Goal: Task Accomplishment & Management: Manage account settings

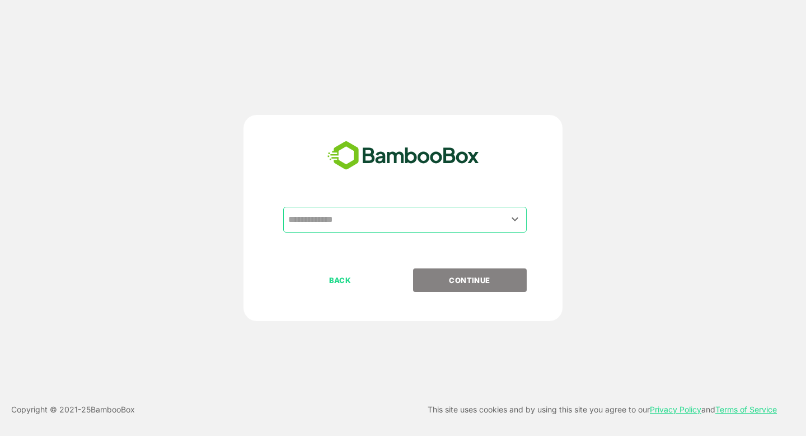
click at [354, 223] on input "text" at bounding box center [405, 219] width 239 height 21
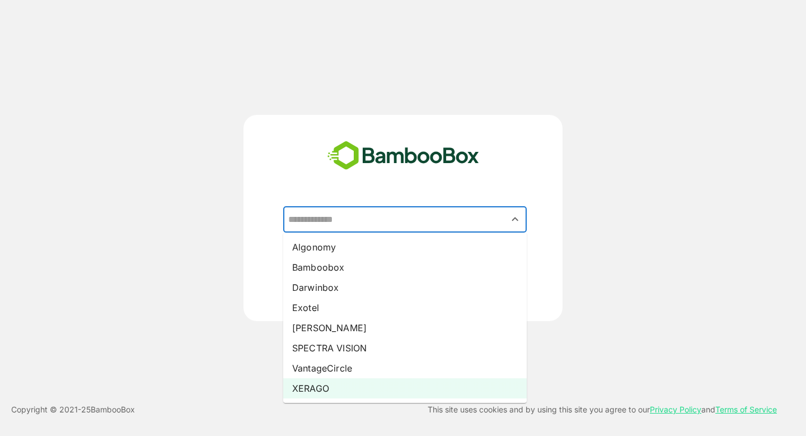
click at [372, 391] on li "XERAGO" at bounding box center [405, 388] width 244 height 20
type input "******"
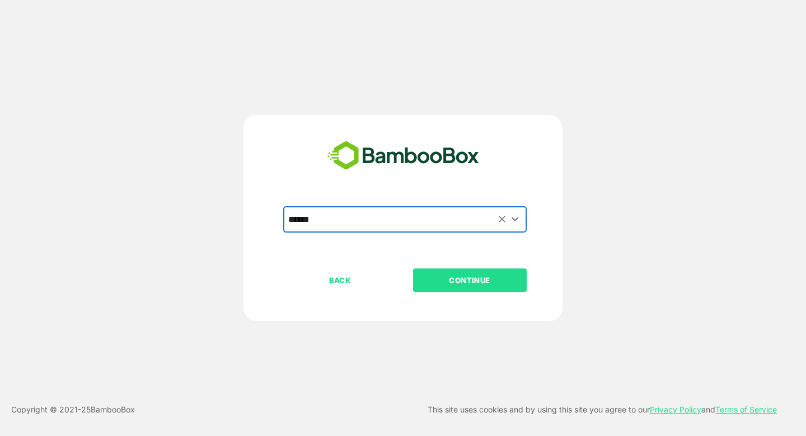
click at [463, 292] on div "BACK CONTINUE" at bounding box center [412, 315] width 259 height 95
click at [444, 270] on button "CONTINUE" at bounding box center [470, 280] width 114 height 24
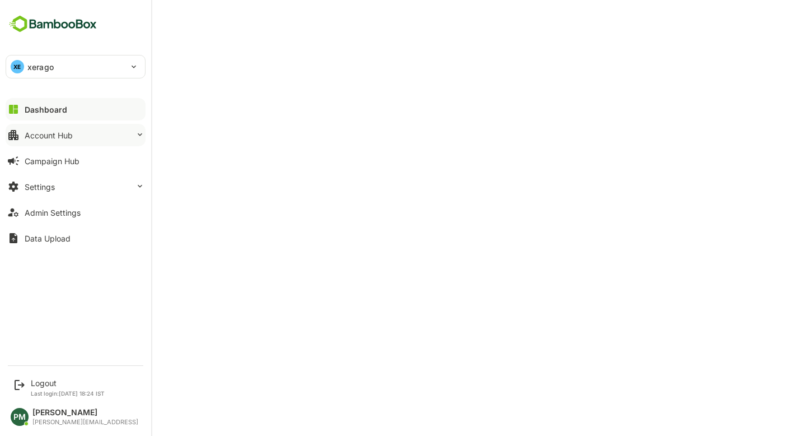
click at [55, 130] on div "Account Hub" at bounding box center [49, 135] width 48 height 10
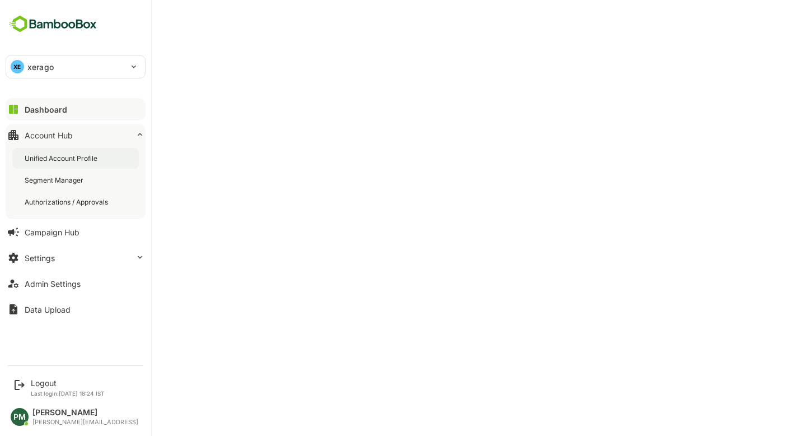
click at [81, 157] on div "Unified Account Profile" at bounding box center [62, 158] width 75 height 10
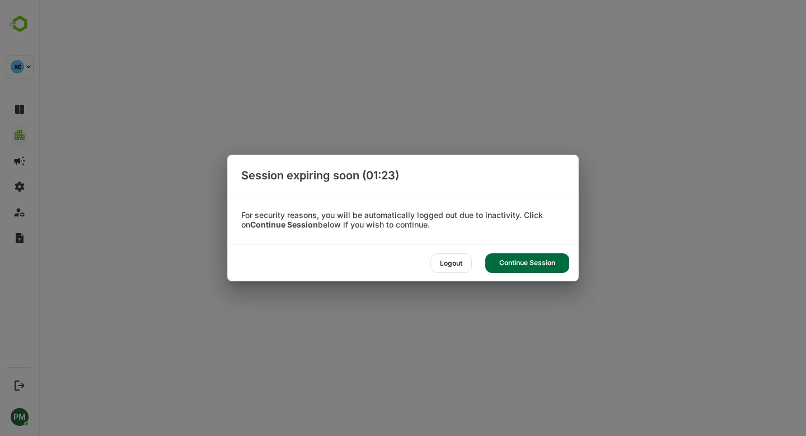
click at [525, 265] on div "Continue Session" at bounding box center [528, 263] width 84 height 20
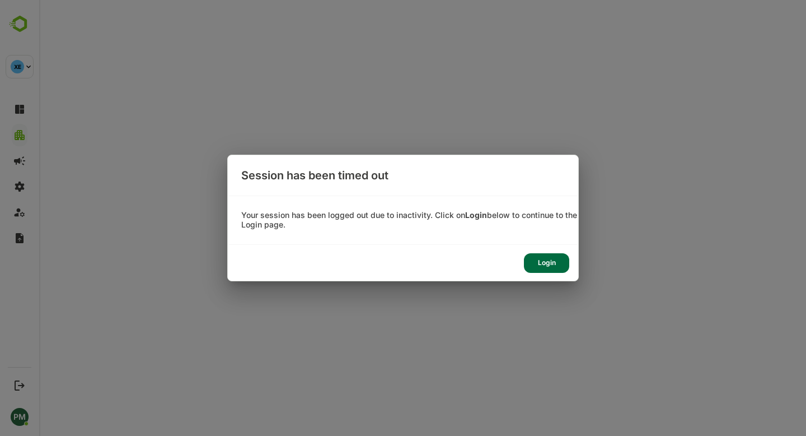
click at [554, 265] on div "Login" at bounding box center [546, 263] width 45 height 20
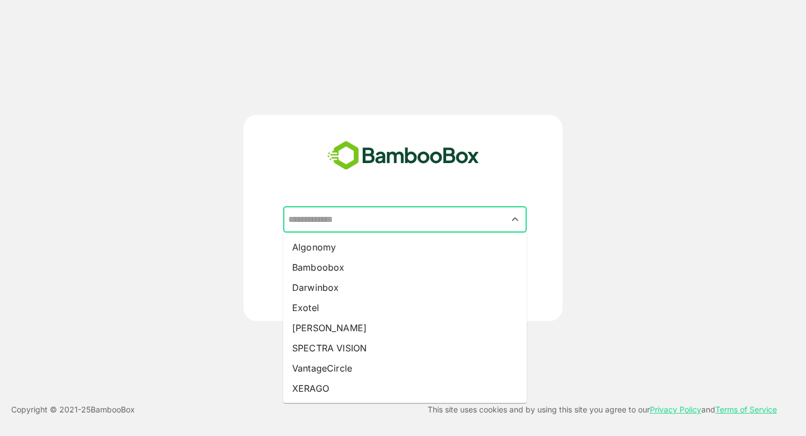
click at [395, 223] on input "text" at bounding box center [405, 219] width 239 height 21
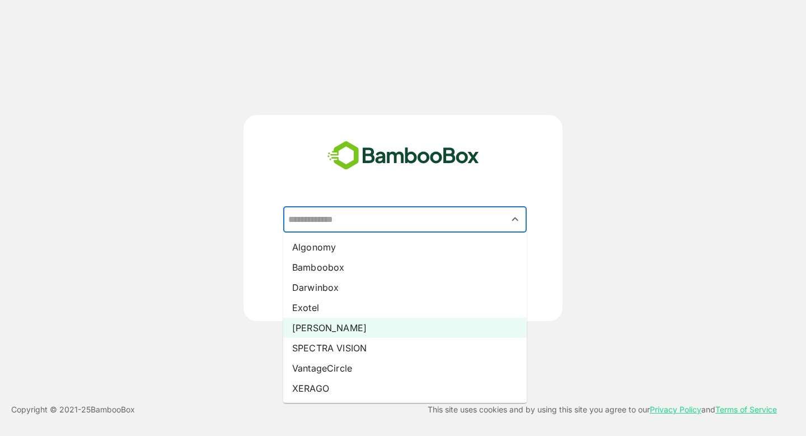
click at [323, 323] on li "[PERSON_NAME]" at bounding box center [405, 328] width 244 height 20
type input "*****"
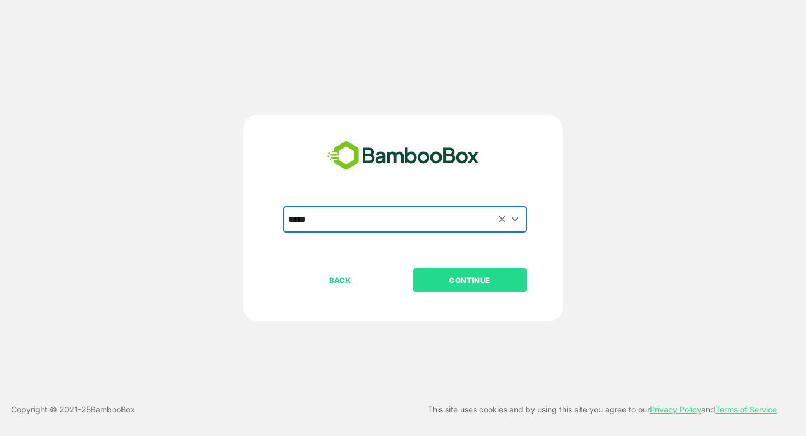
click at [470, 284] on p "CONTINUE" at bounding box center [470, 280] width 112 height 12
